Goal: Task Accomplishment & Management: Manage account settings

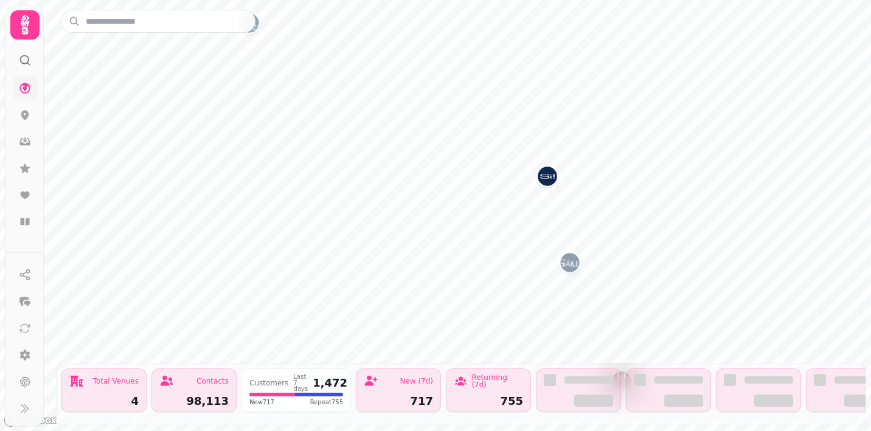
click at [32, 94] on link at bounding box center [25, 88] width 24 height 24
click at [25, 90] on icon at bounding box center [24, 88] width 11 height 11
click at [23, 109] on icon at bounding box center [25, 115] width 12 height 12
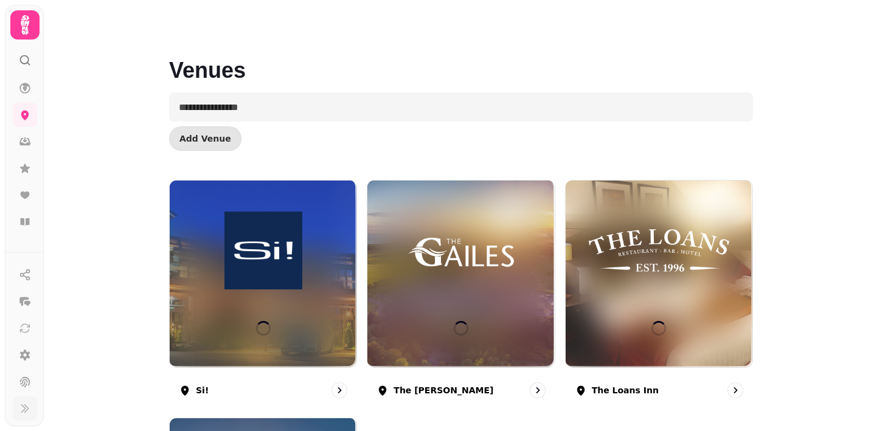
click at [24, 408] on icon at bounding box center [24, 409] width 7 height 8
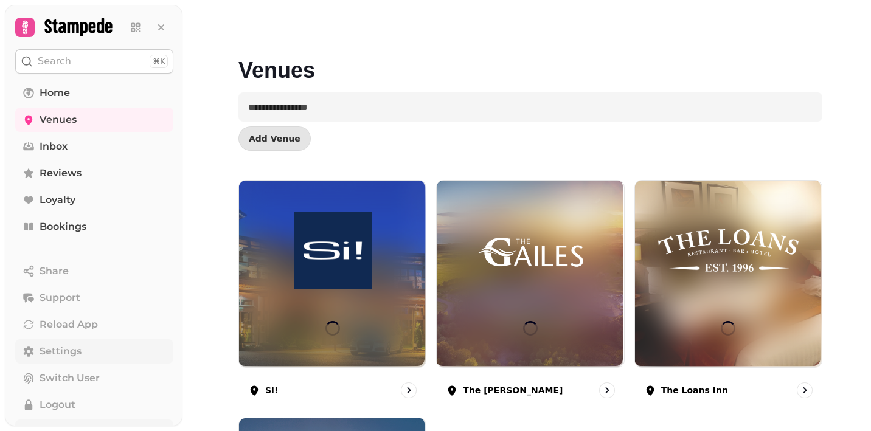
click at [72, 345] on span "Settings" at bounding box center [61, 351] width 42 height 15
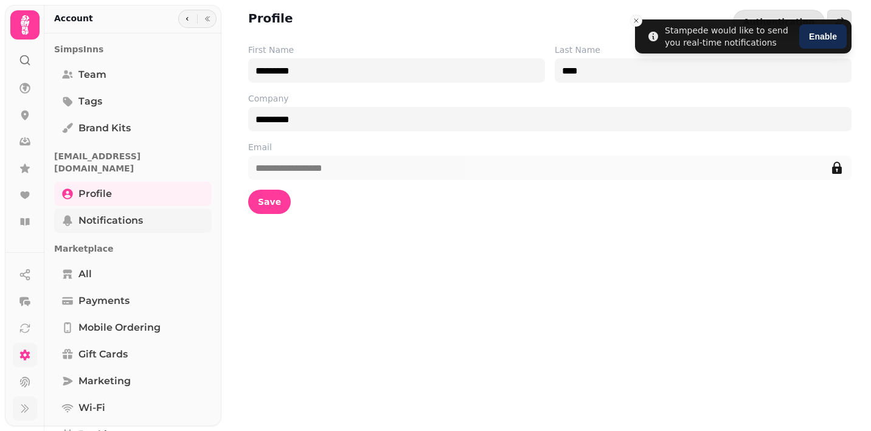
click at [123, 213] on span "Notifications" at bounding box center [110, 220] width 64 height 15
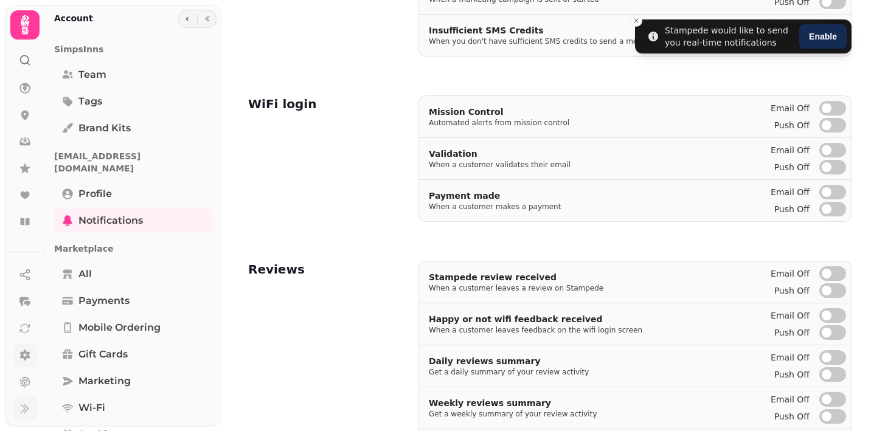
scroll to position [318, 0]
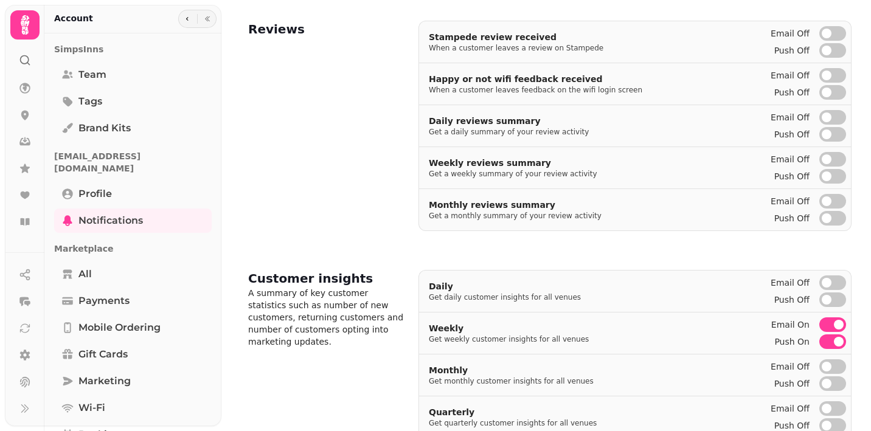
scroll to position [568, 0]
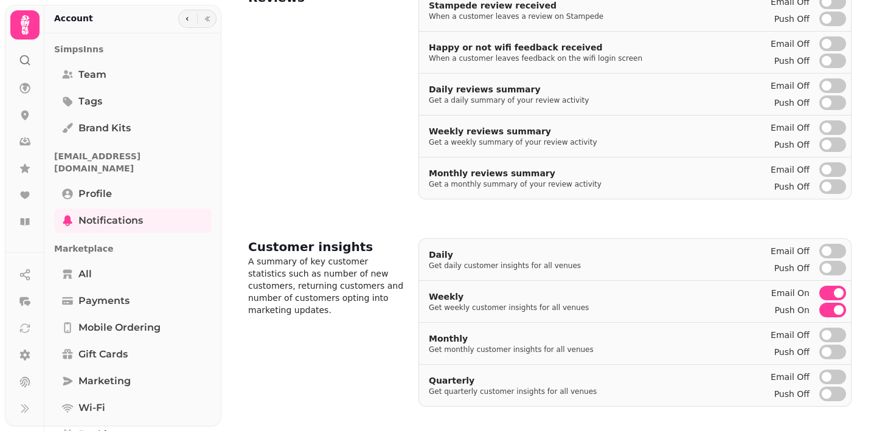
click at [836, 293] on span "button" at bounding box center [839, 293] width 10 height 10
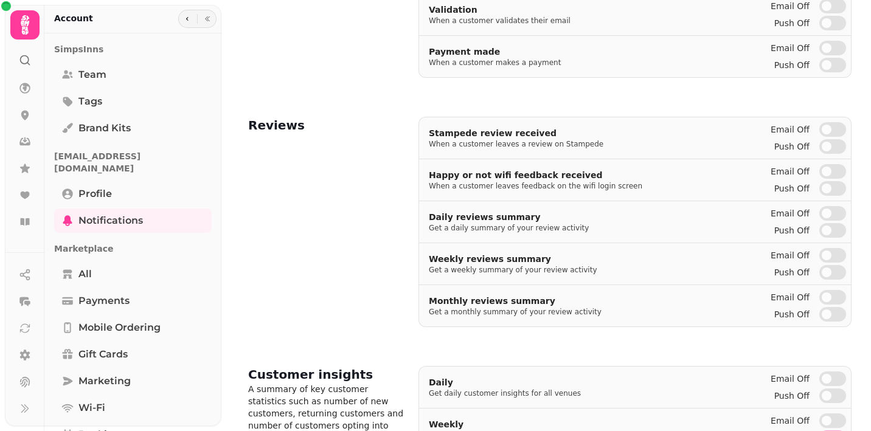
scroll to position [423, 0]
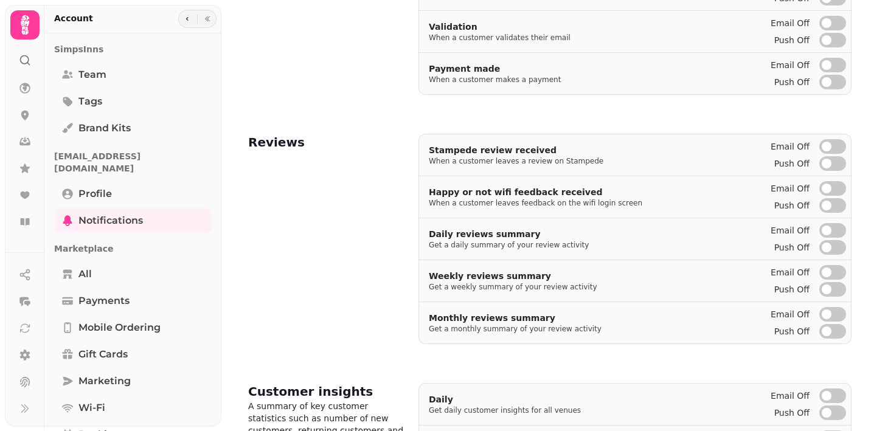
click at [831, 144] on button "Email off" at bounding box center [832, 146] width 27 height 15
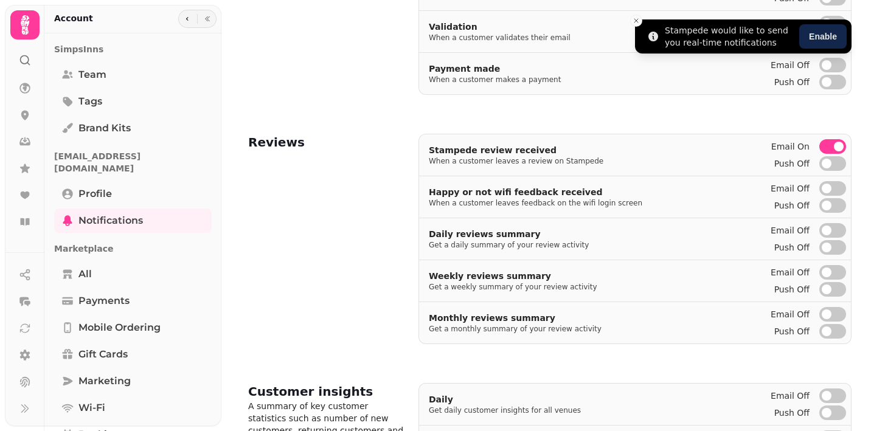
click at [825, 30] on button "Enable" at bounding box center [822, 36] width 47 height 24
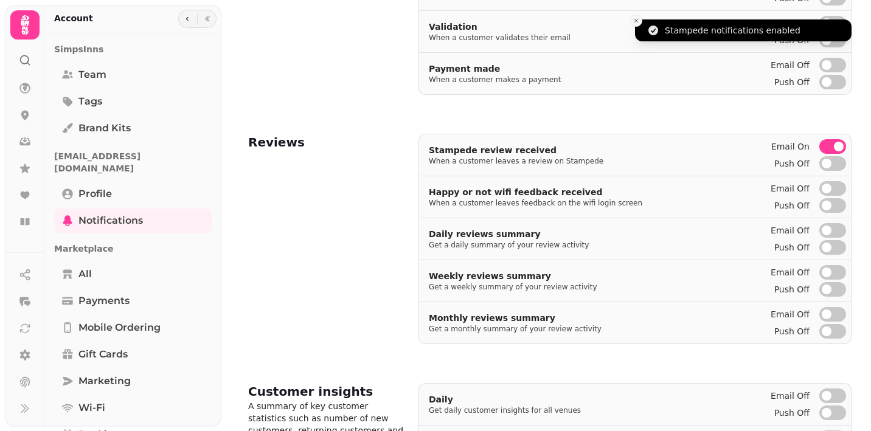
click at [638, 21] on icon "Close toast" at bounding box center [636, 20] width 7 height 7
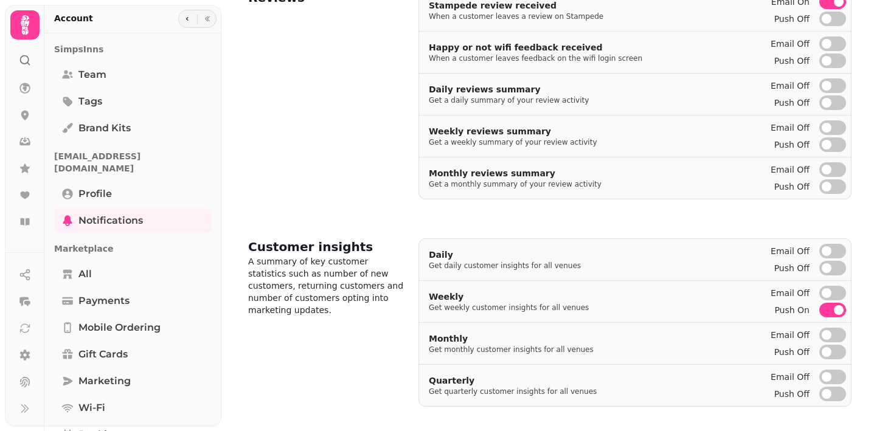
scroll to position [0, 0]
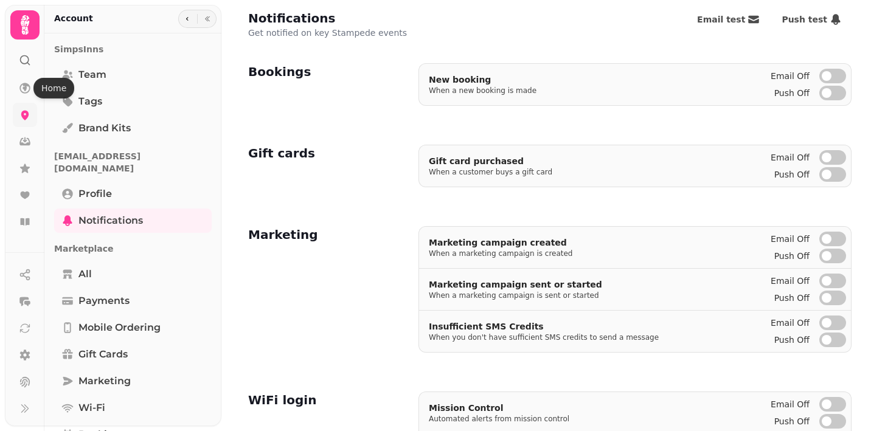
click at [23, 106] on link at bounding box center [25, 115] width 24 height 24
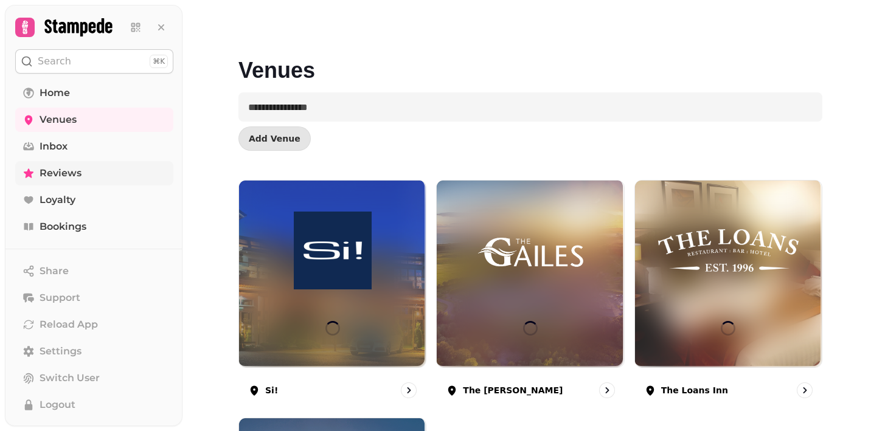
click at [62, 167] on span "Reviews" at bounding box center [61, 173] width 42 height 15
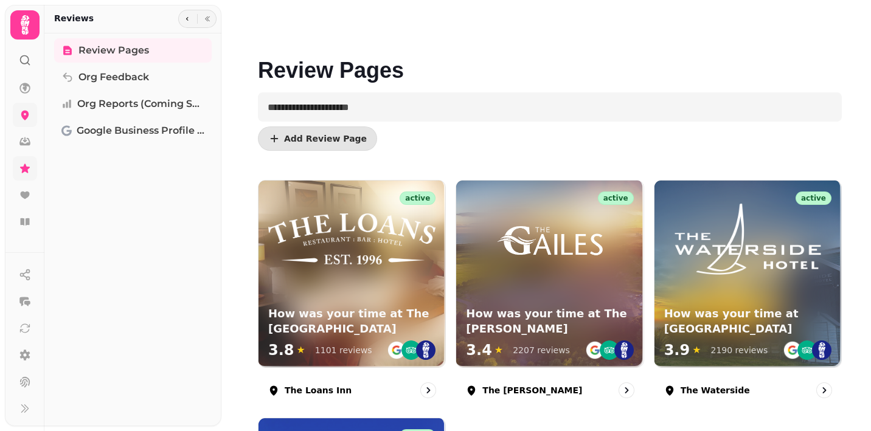
click at [26, 115] on icon at bounding box center [25, 116] width 8 height 10
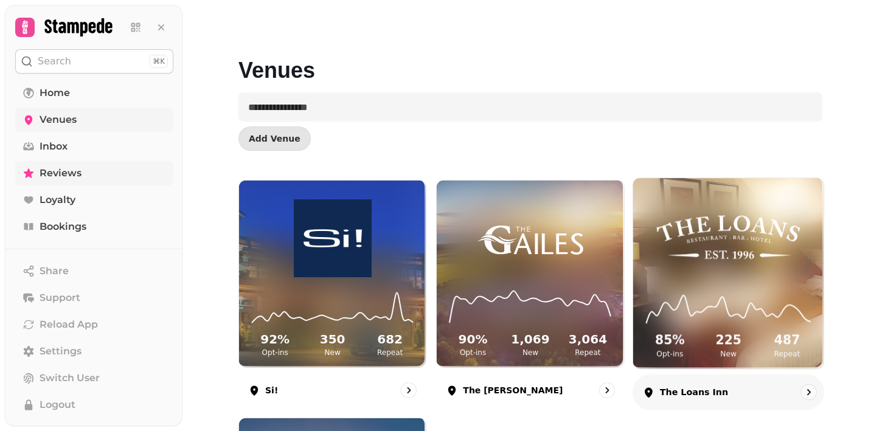
click at [733, 251] on img at bounding box center [728, 238] width 143 height 80
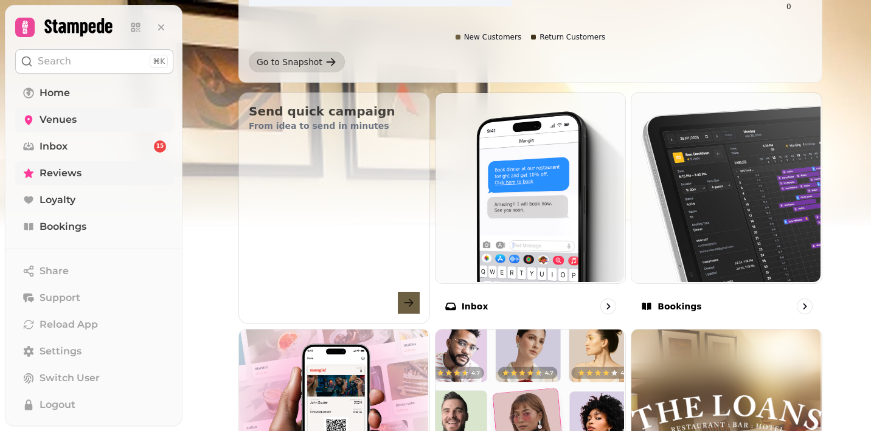
scroll to position [359, 0]
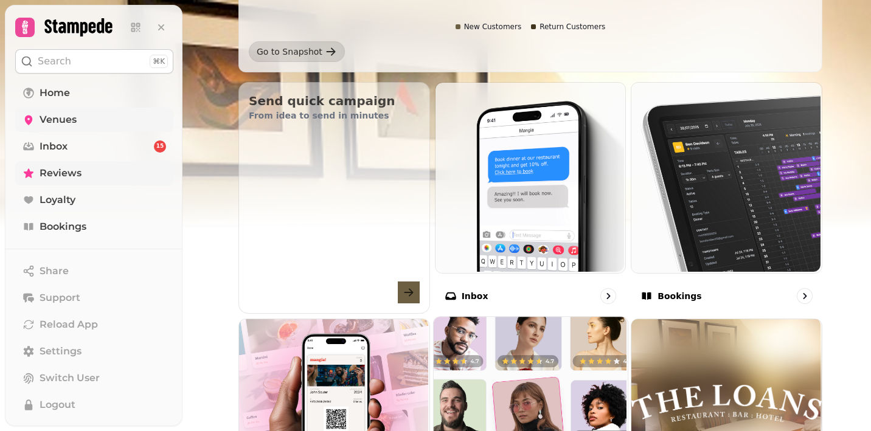
click at [509, 397] on img at bounding box center [529, 413] width 194 height 194
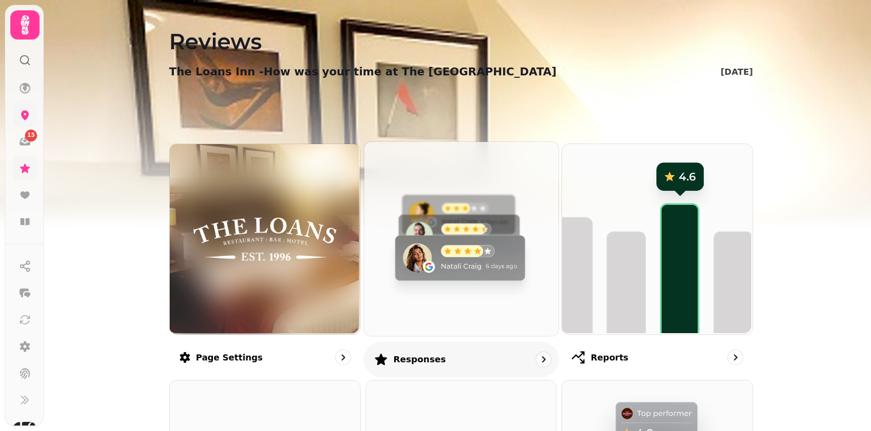
click at [453, 252] on img at bounding box center [459, 237] width 194 height 194
